Goal: Navigation & Orientation: Find specific page/section

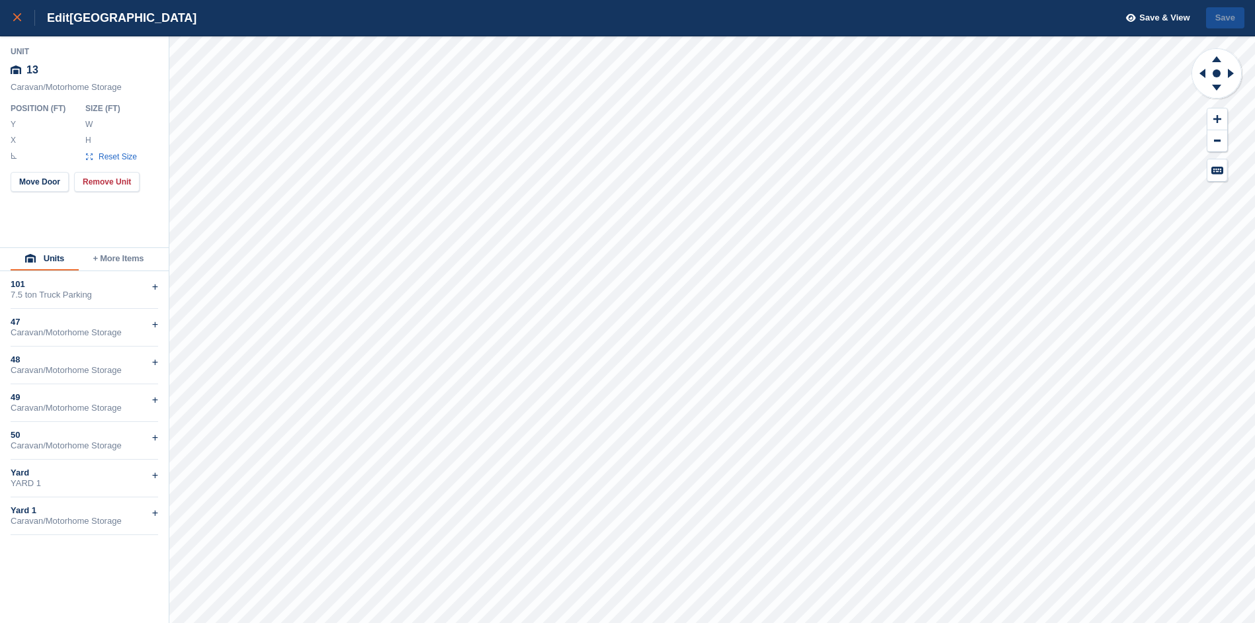
click at [24, 19] on div at bounding box center [24, 18] width 22 height 16
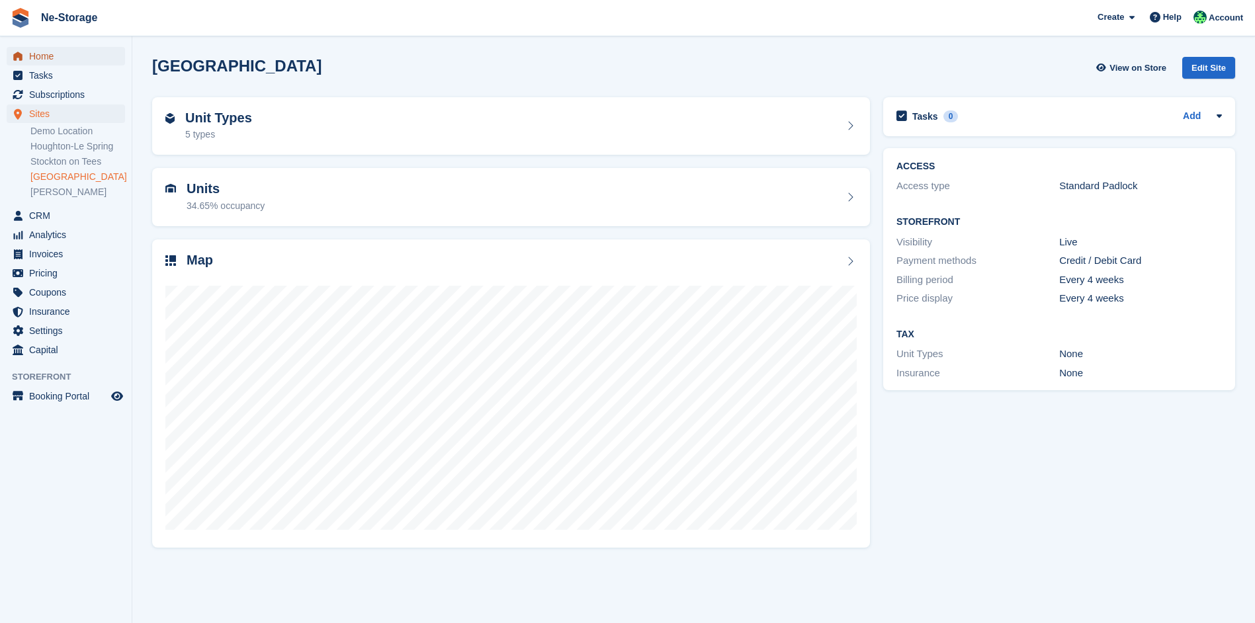
click at [64, 50] on span "Home" at bounding box center [68, 56] width 79 height 19
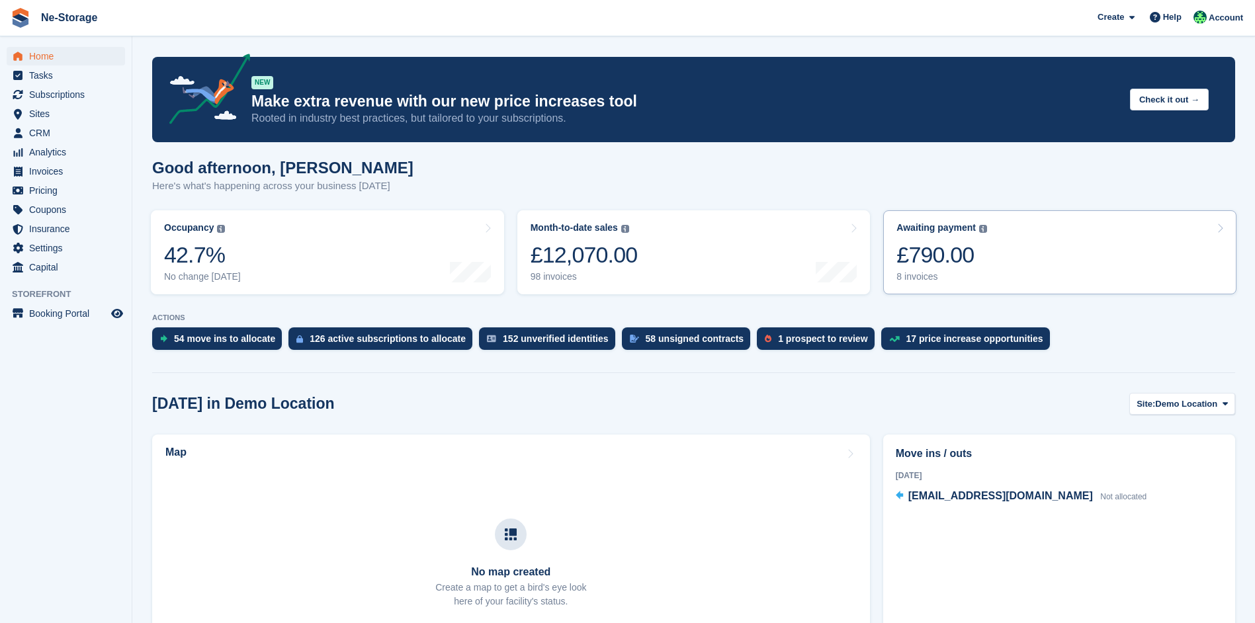
click at [965, 257] on div "£790.00" at bounding box center [941, 254] width 91 height 27
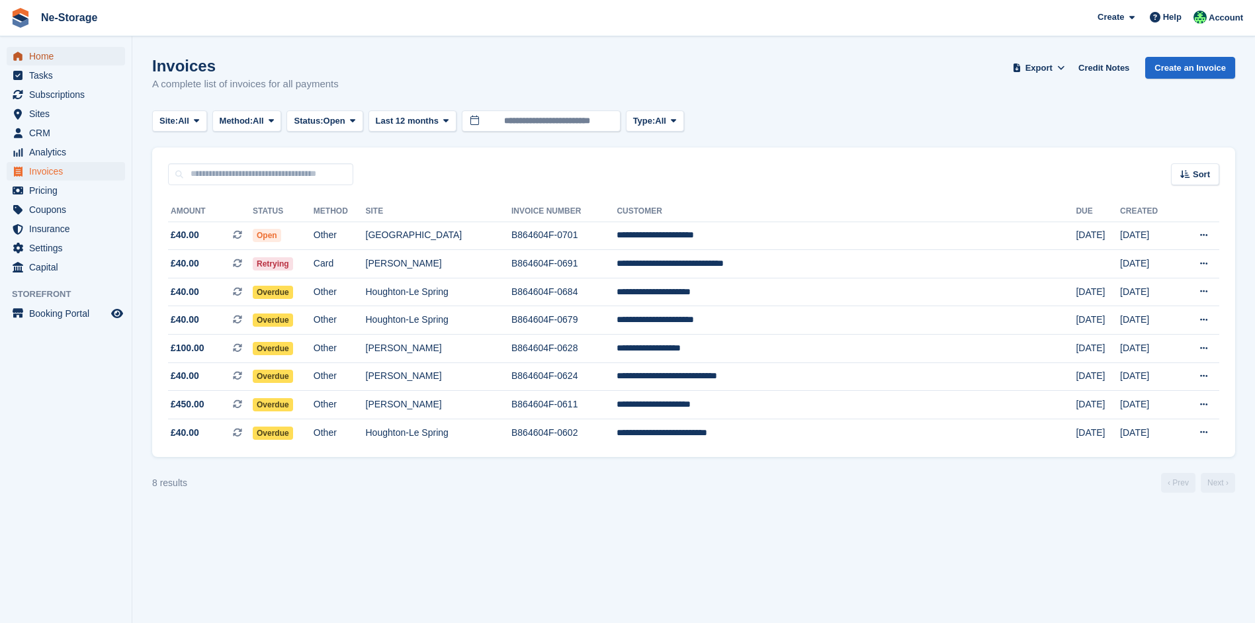
click at [62, 62] on span "Home" at bounding box center [68, 56] width 79 height 19
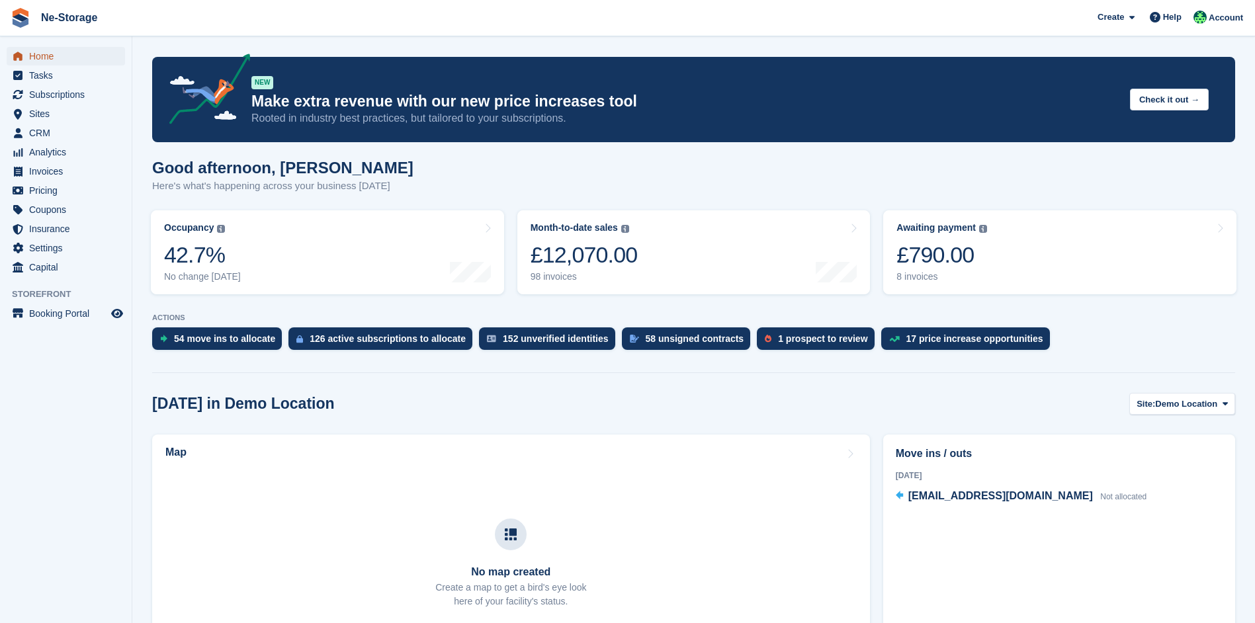
click at [63, 60] on span "Home" at bounding box center [68, 56] width 79 height 19
click at [65, 127] on span "CRM" at bounding box center [68, 133] width 79 height 19
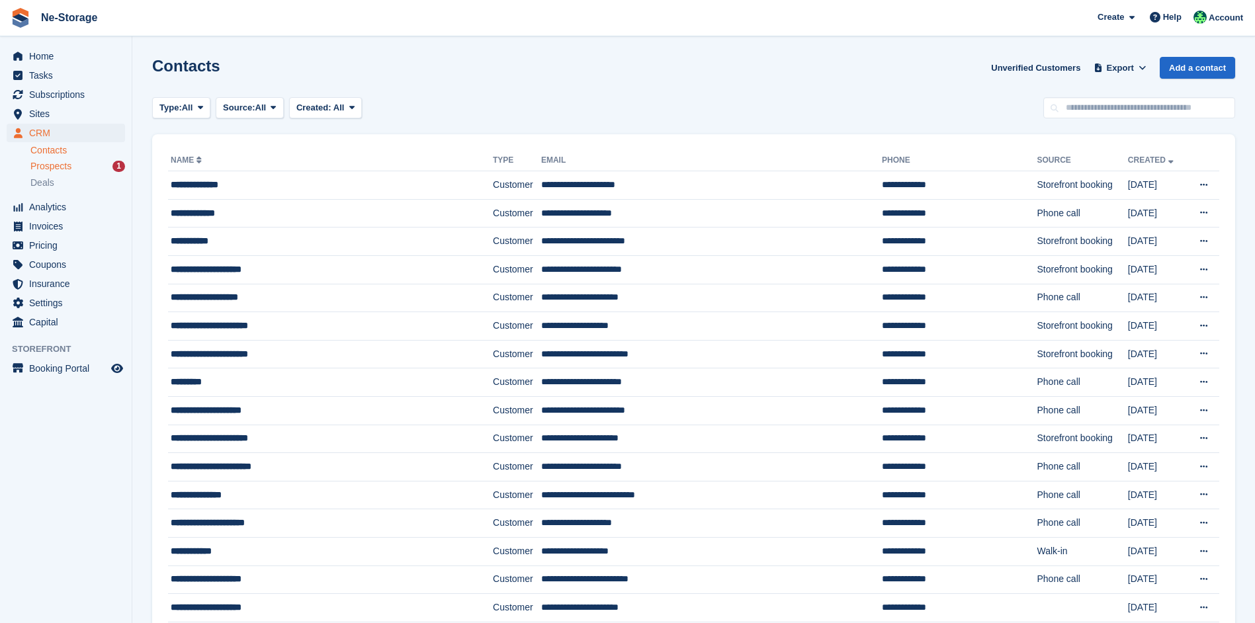
click at [69, 165] on span "Prospects" at bounding box center [50, 166] width 41 height 13
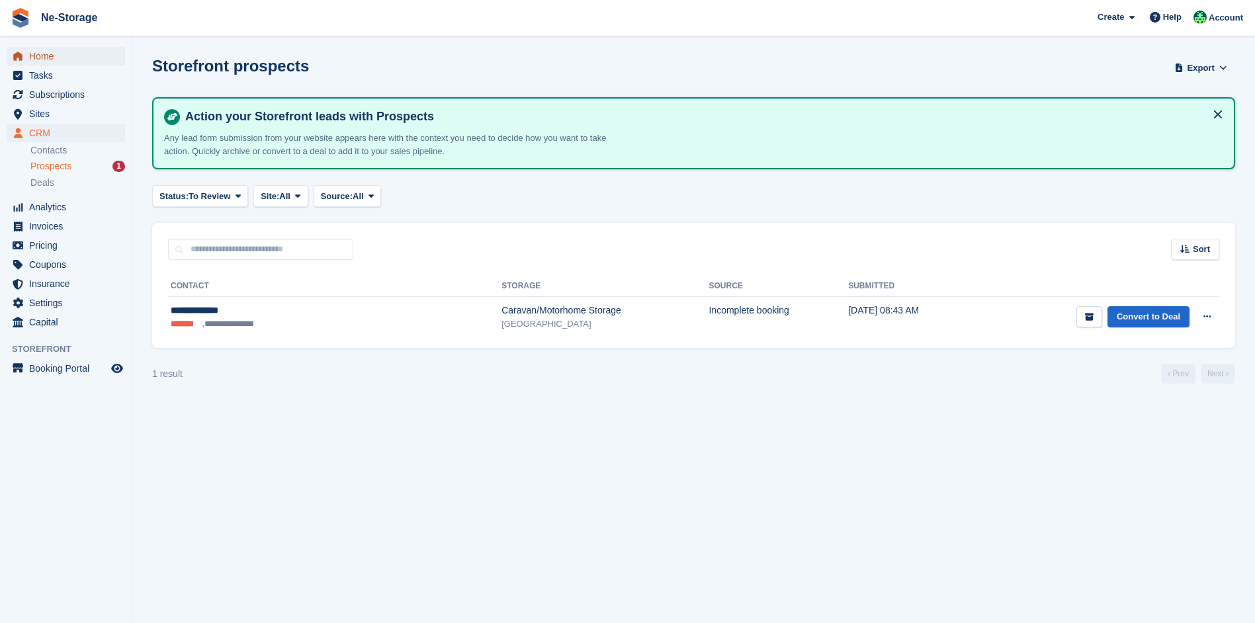
click at [53, 58] on span "Home" at bounding box center [68, 56] width 79 height 19
